Goal: Obtain resource: Obtain resource

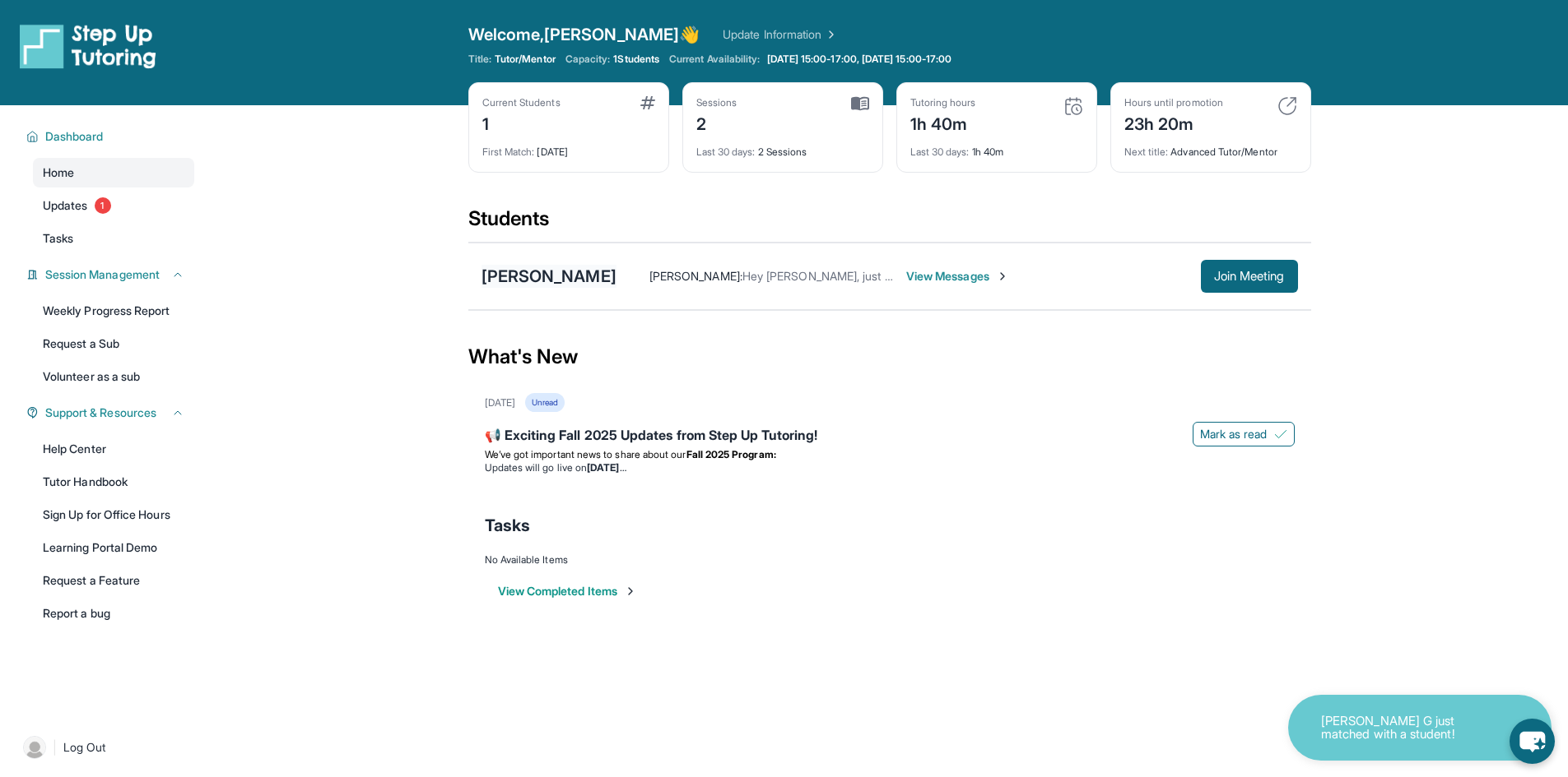
click at [549, 279] on div "[PERSON_NAME]" at bounding box center [549, 276] width 135 height 23
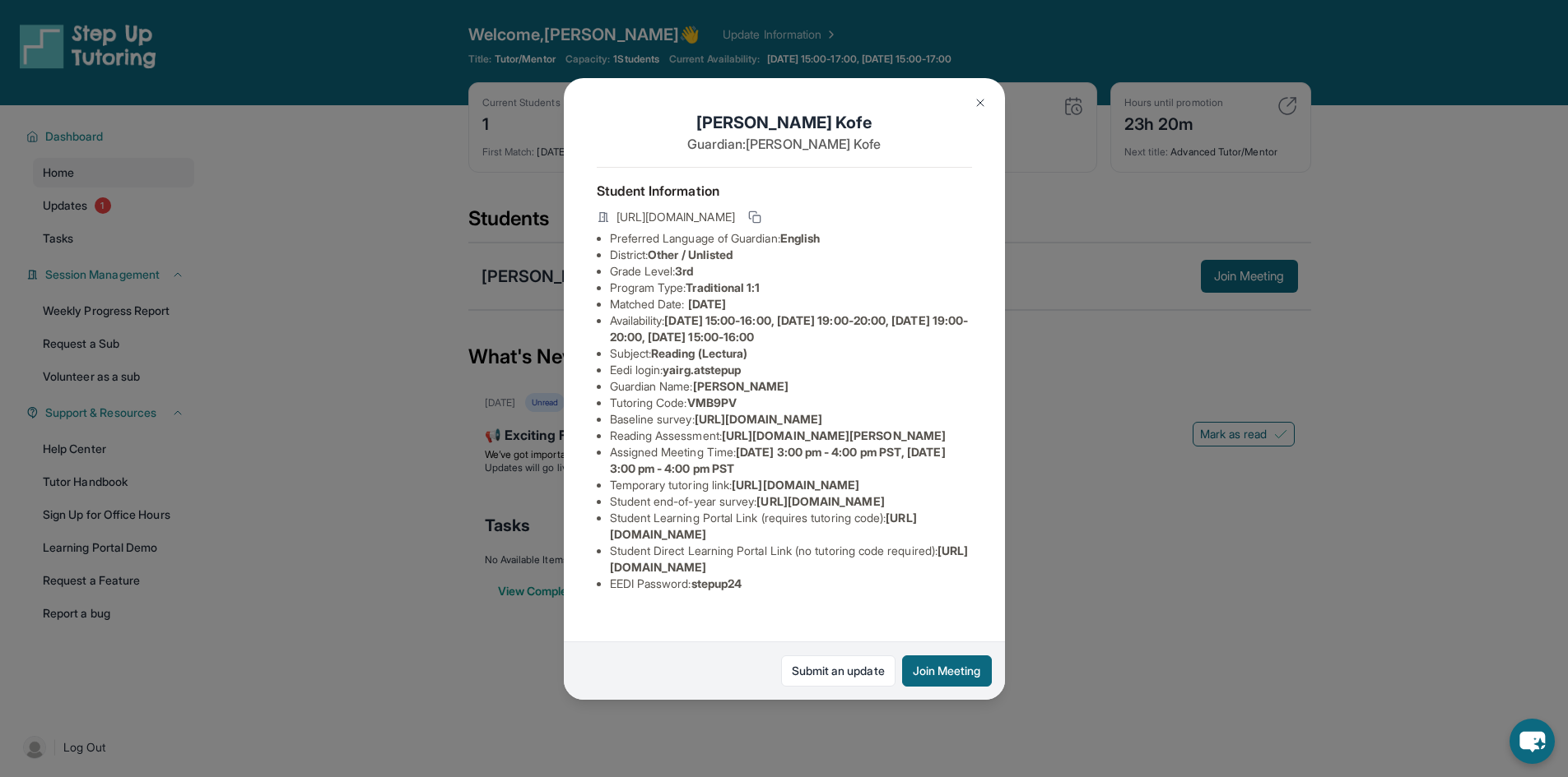
click at [825, 444] on li "Reading Assessment : [URL][DOMAIN_NAME][PERSON_NAME]" at bounding box center [791, 436] width 362 height 17
drag, startPoint x: 732, startPoint y: 501, endPoint x: 949, endPoint y: 530, distance: 218.9
click at [949, 444] on li "Reading Assessment : [URL][DOMAIN_NAME][PERSON_NAME]" at bounding box center [791, 436] width 362 height 17
copy span "[URL][DOMAIN_NAME][PERSON_NAME]"
click at [949, 444] on li "Reading Assessment : [URL][DOMAIN_NAME][PERSON_NAME]" at bounding box center [791, 436] width 362 height 17
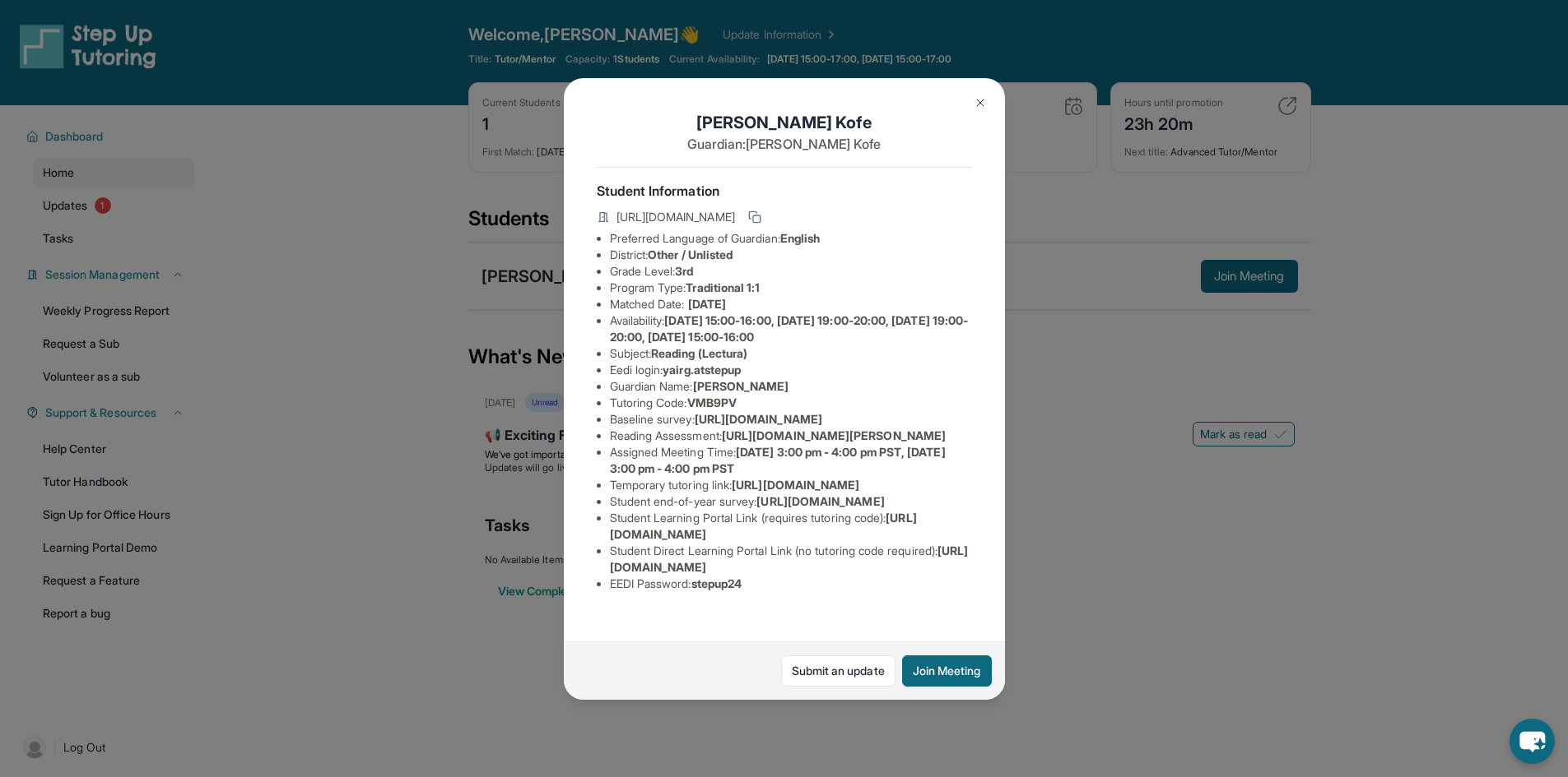
click at [313, 297] on div "[PERSON_NAME] Guardian: [PERSON_NAME] Student Information [URL][DOMAIN_NAME] Pr…" at bounding box center [784, 388] width 1568 height 777
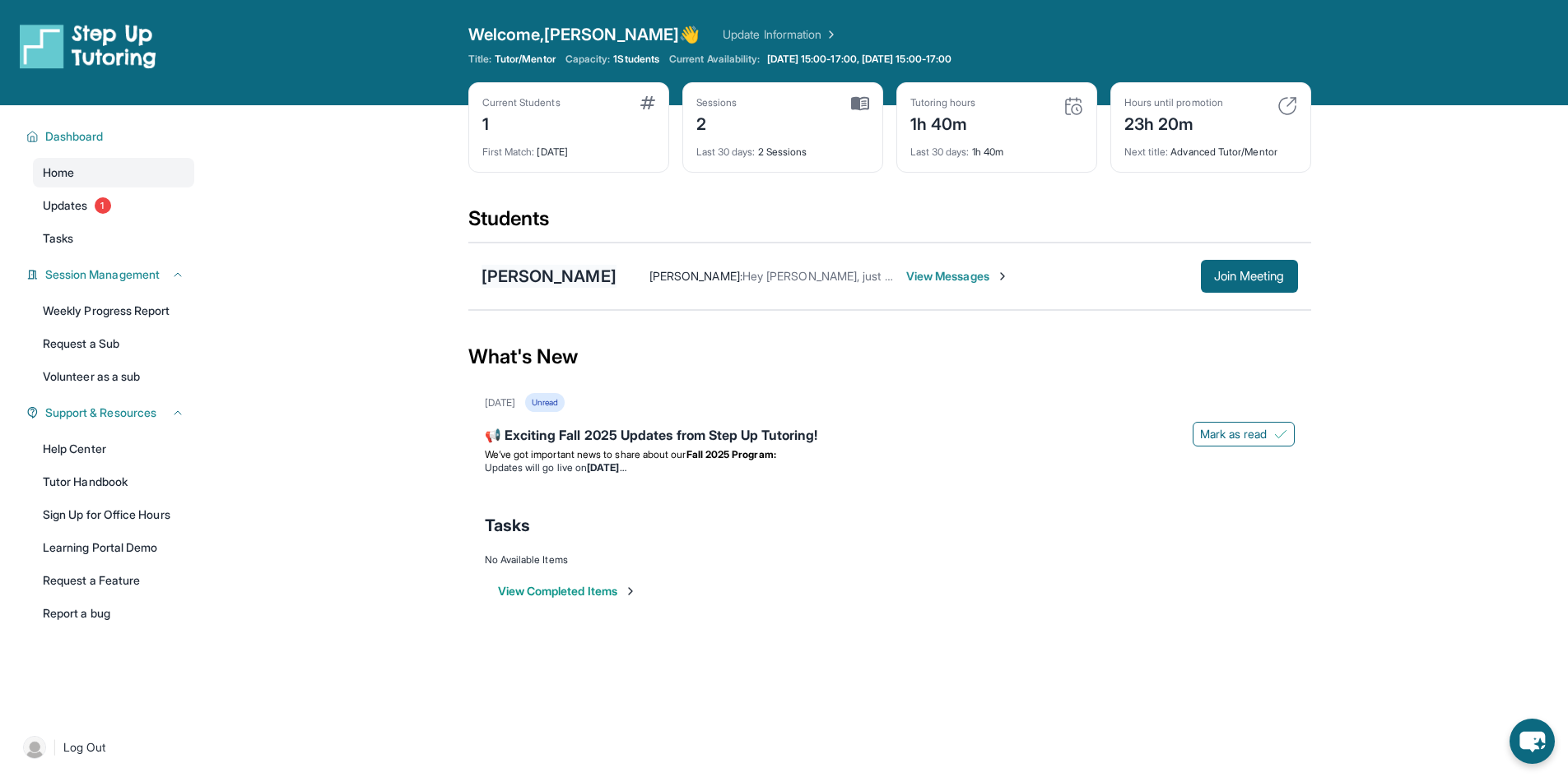
click at [517, 278] on div "[PERSON_NAME]" at bounding box center [549, 276] width 135 height 23
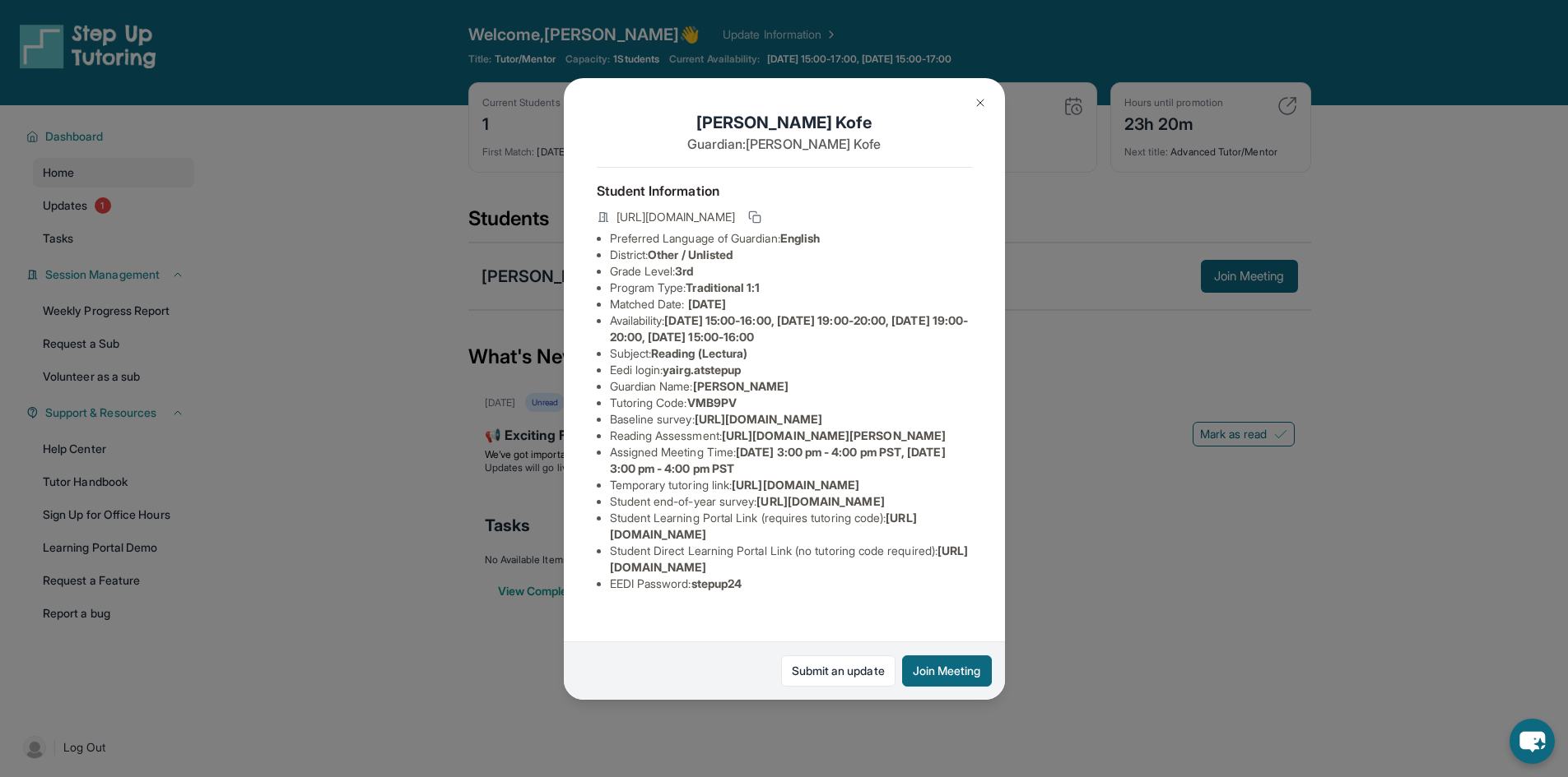
drag, startPoint x: 731, startPoint y: 502, endPoint x: 960, endPoint y: 536, distance: 231.5
click at [960, 536] on div "[PERSON_NAME] Guardian: [PERSON_NAME] Student Information [URL][DOMAIN_NAME] Pr…" at bounding box center [784, 389] width 441 height 622
click at [245, 115] on div "[PERSON_NAME] Guardian: [PERSON_NAME] Student Information [URL][DOMAIN_NAME] Pr…" at bounding box center [784, 388] width 1568 height 777
